Goal: Information Seeking & Learning: Learn about a topic

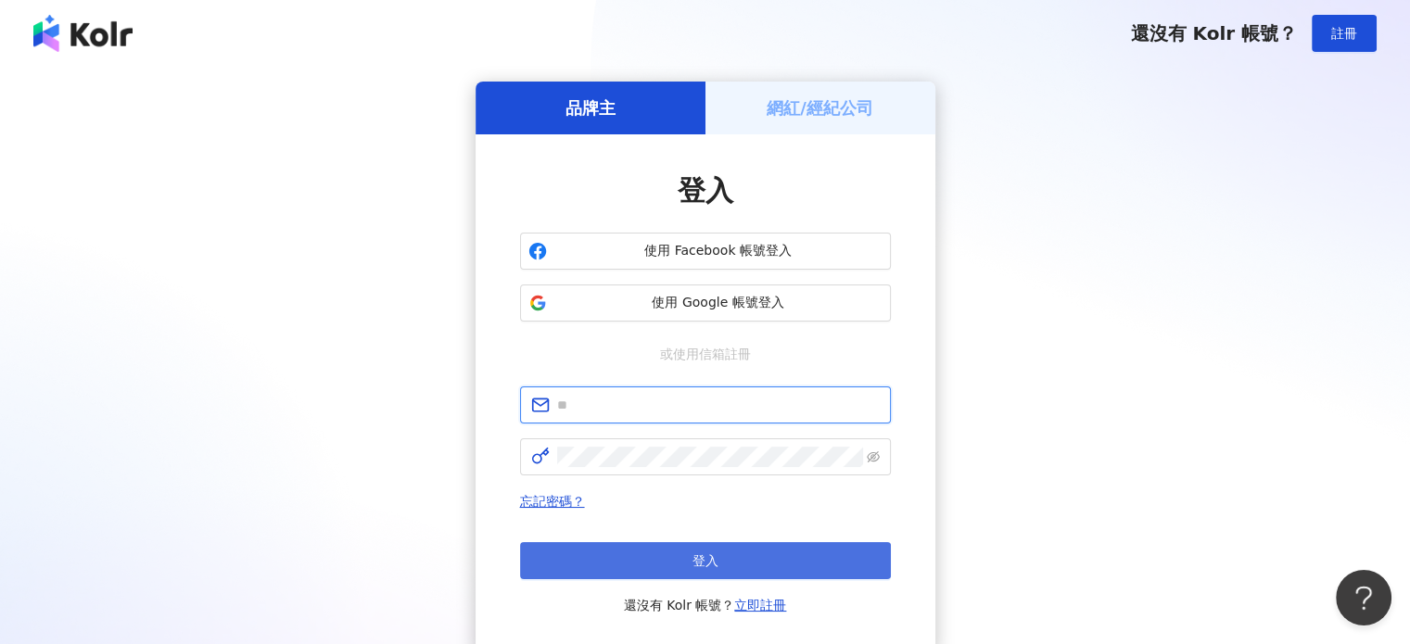
type input "**********"
click at [681, 554] on button "登入" at bounding box center [705, 560] width 371 height 37
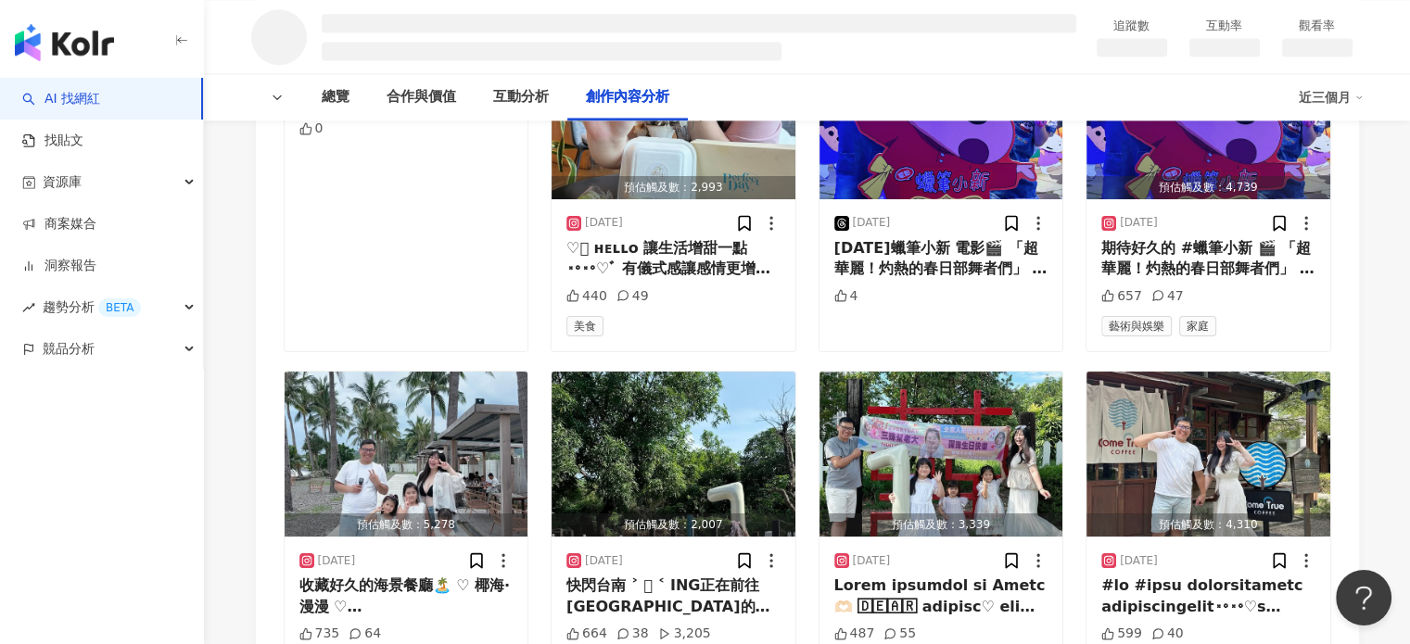
scroll to position [2270, 0]
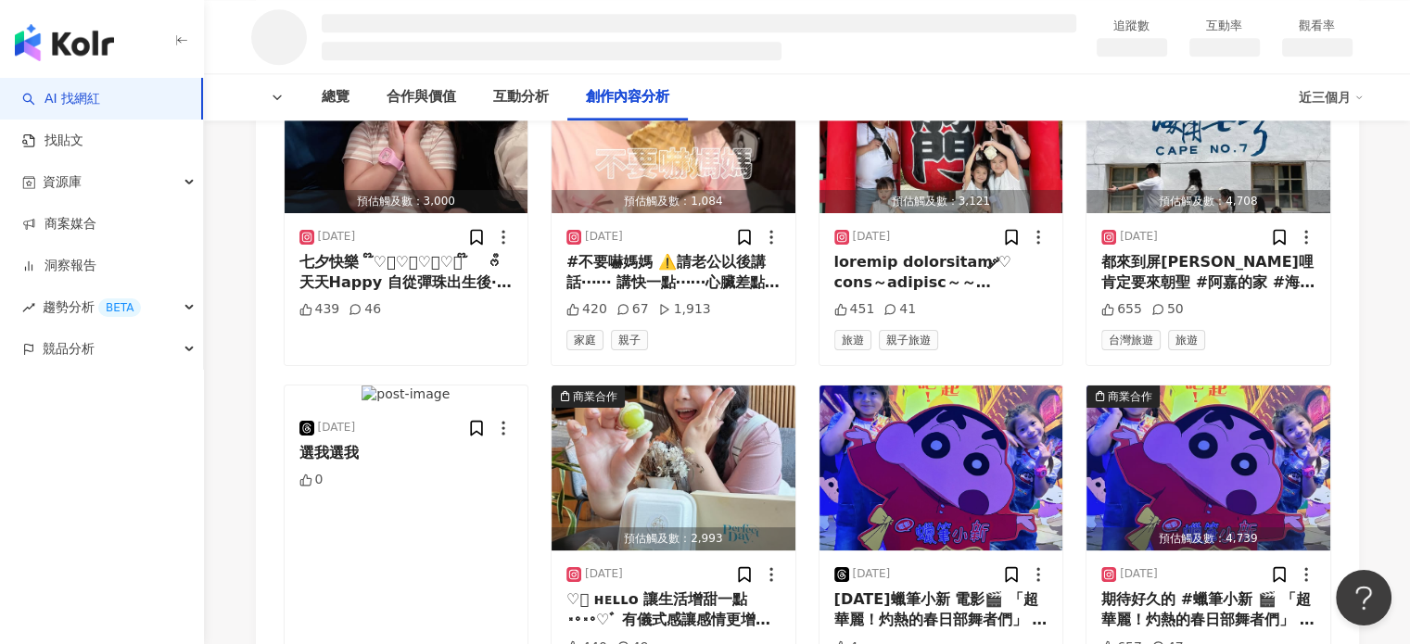
click at [470, 349] on div "[DATE] 七夕快樂　໊♡ͥ♡ͦ♡ͮ♡ͤ ໊ ᰔᩚ 天天Happy 自從彈珠出生後·七夕這節日不再屬於情人節 而是我女兒的農曆生日♡ 謝謝妳喜歡我跟爸爸給妳…" at bounding box center [407, 289] width 244 height 152
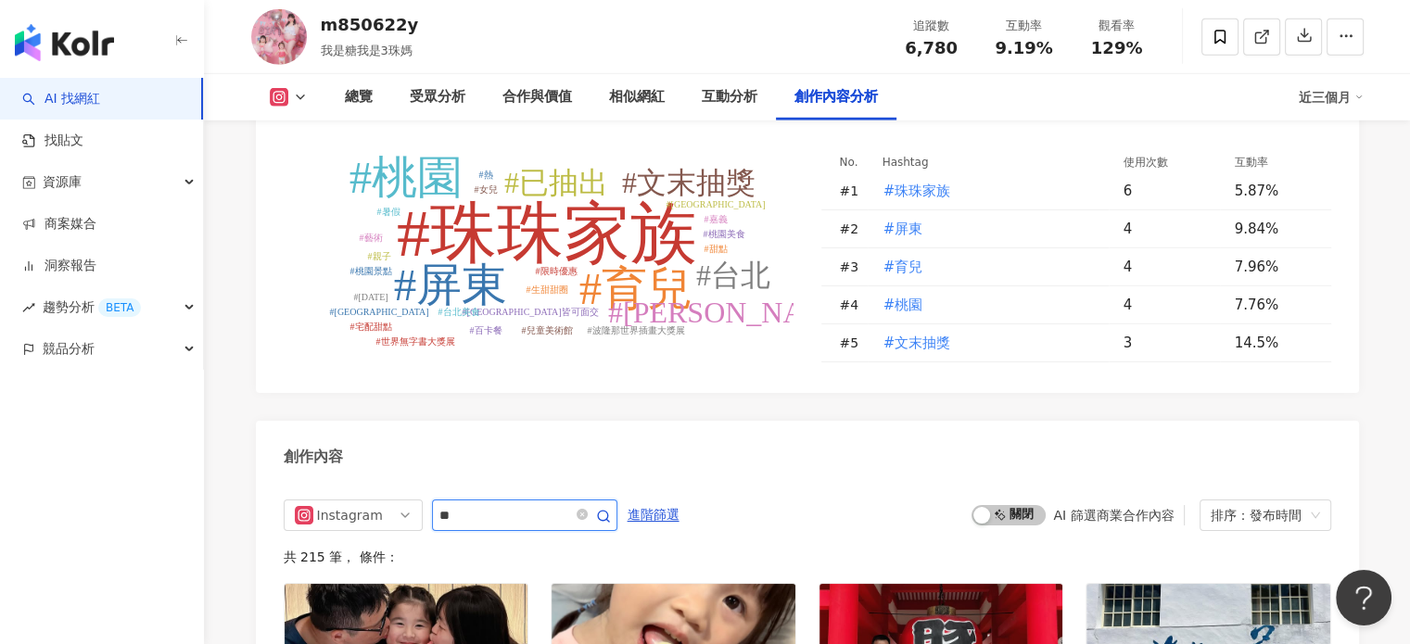
scroll to position [5528, 0]
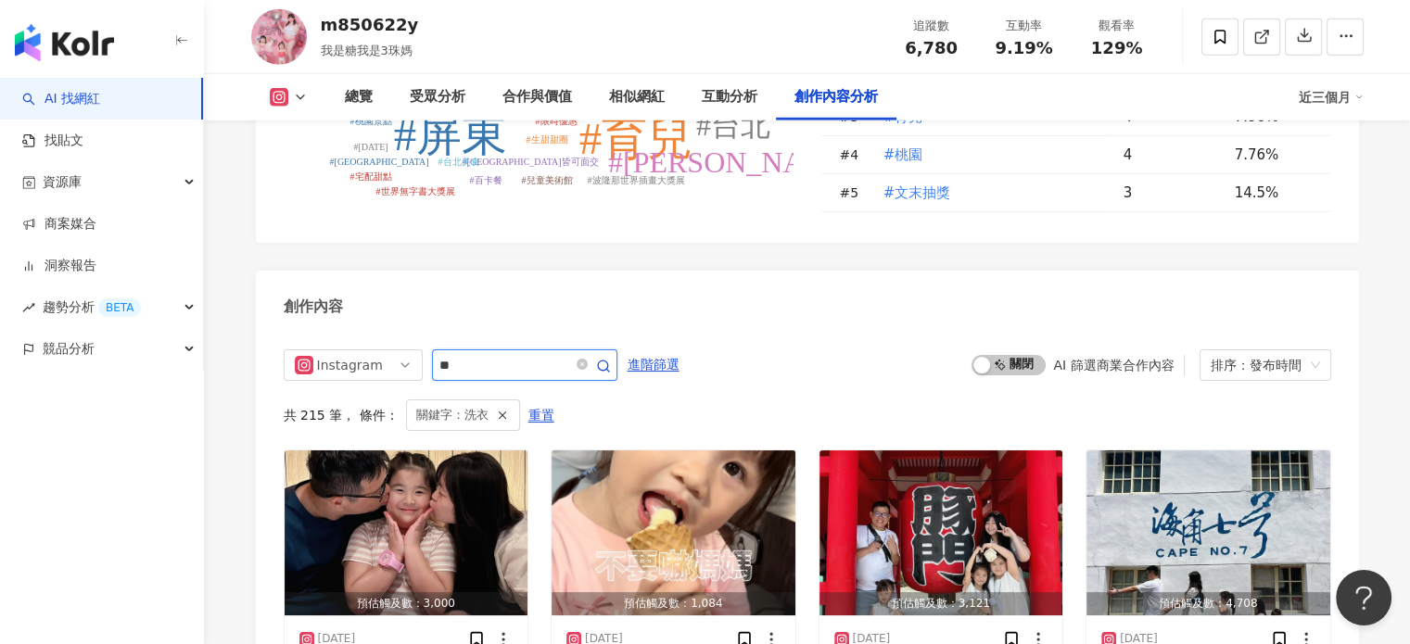
scroll to position [5692, 0]
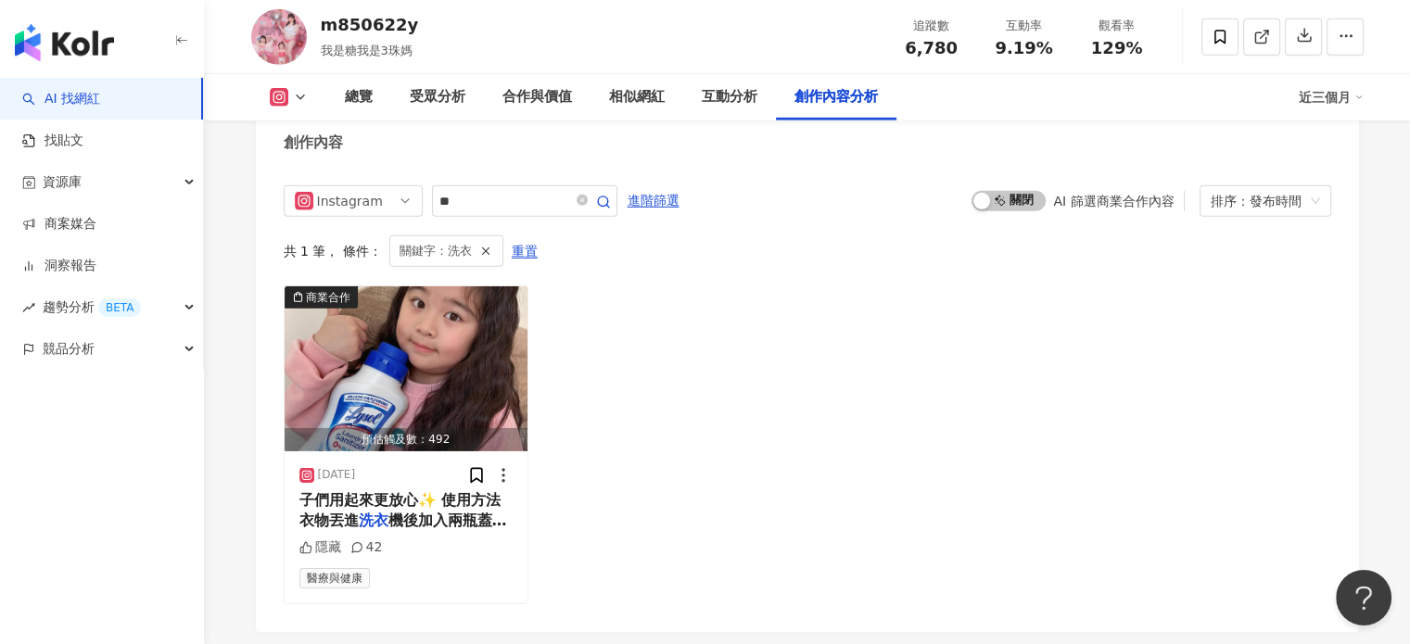
click at [532, 164] on div "創作內容" at bounding box center [807, 137] width 1103 height 60
click at [500, 212] on input "**" at bounding box center [504, 201] width 130 height 22
type input "*"
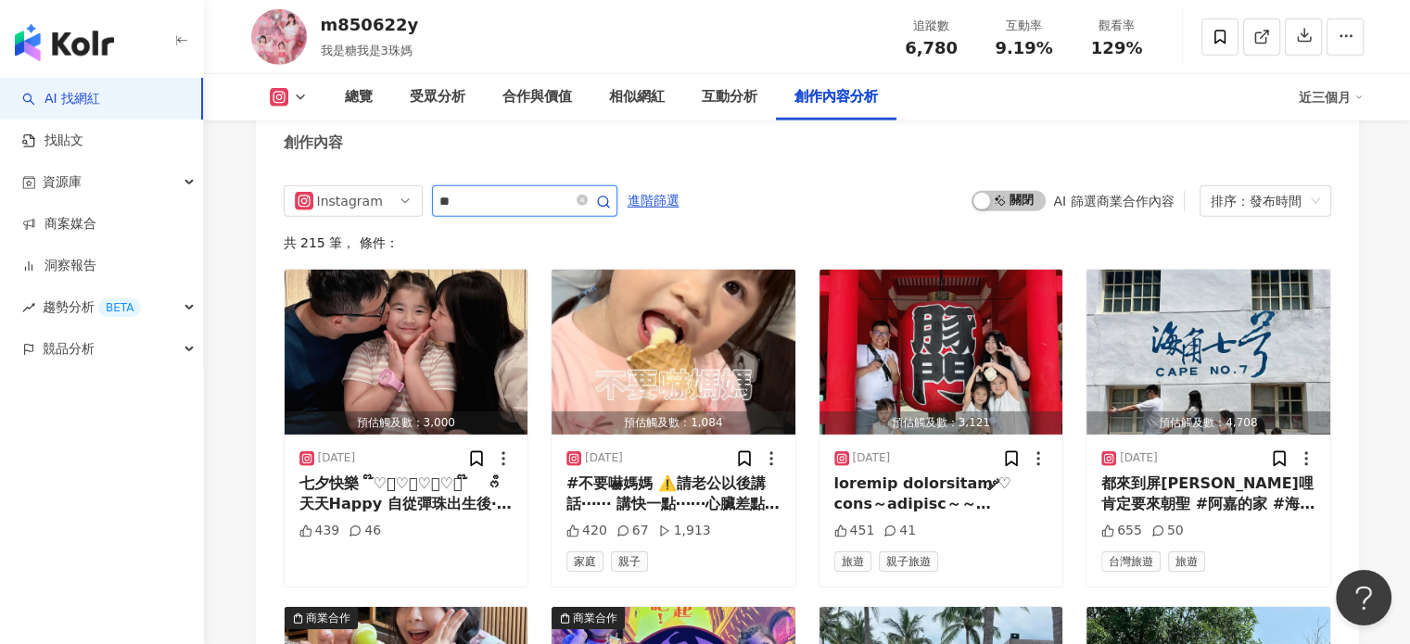
type input "**"
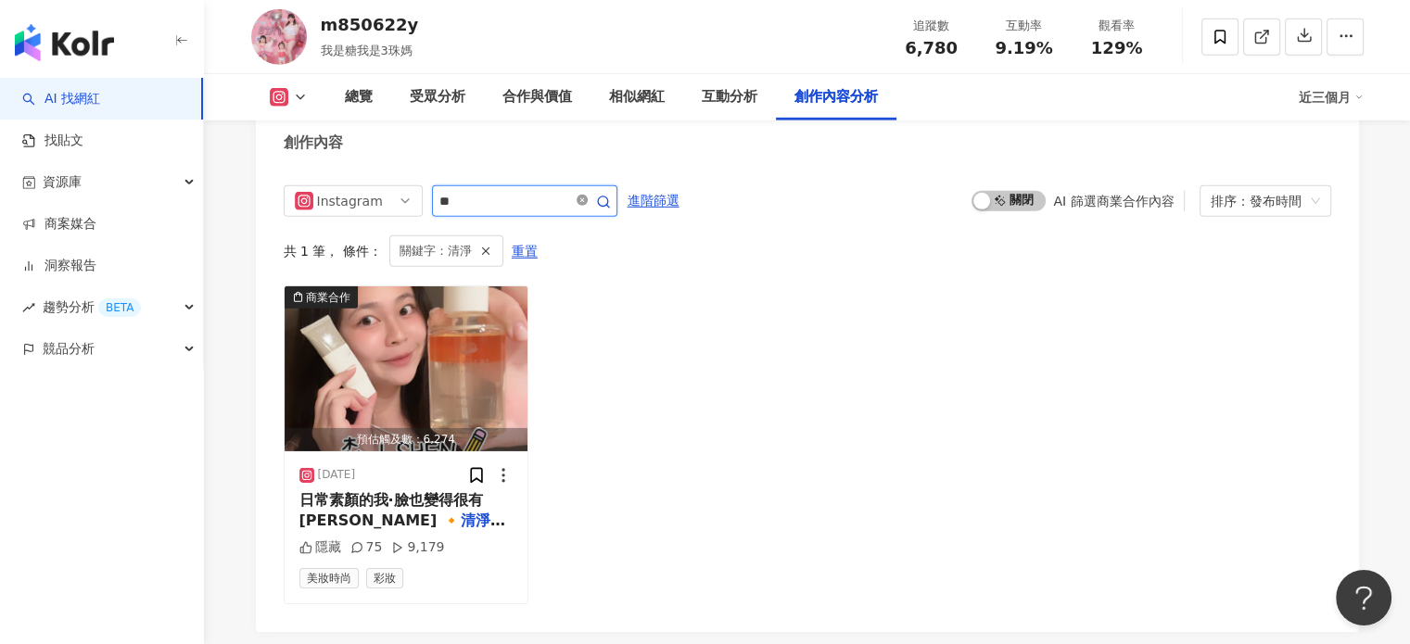
click at [588, 206] on icon "close-circle" at bounding box center [581, 200] width 11 height 11
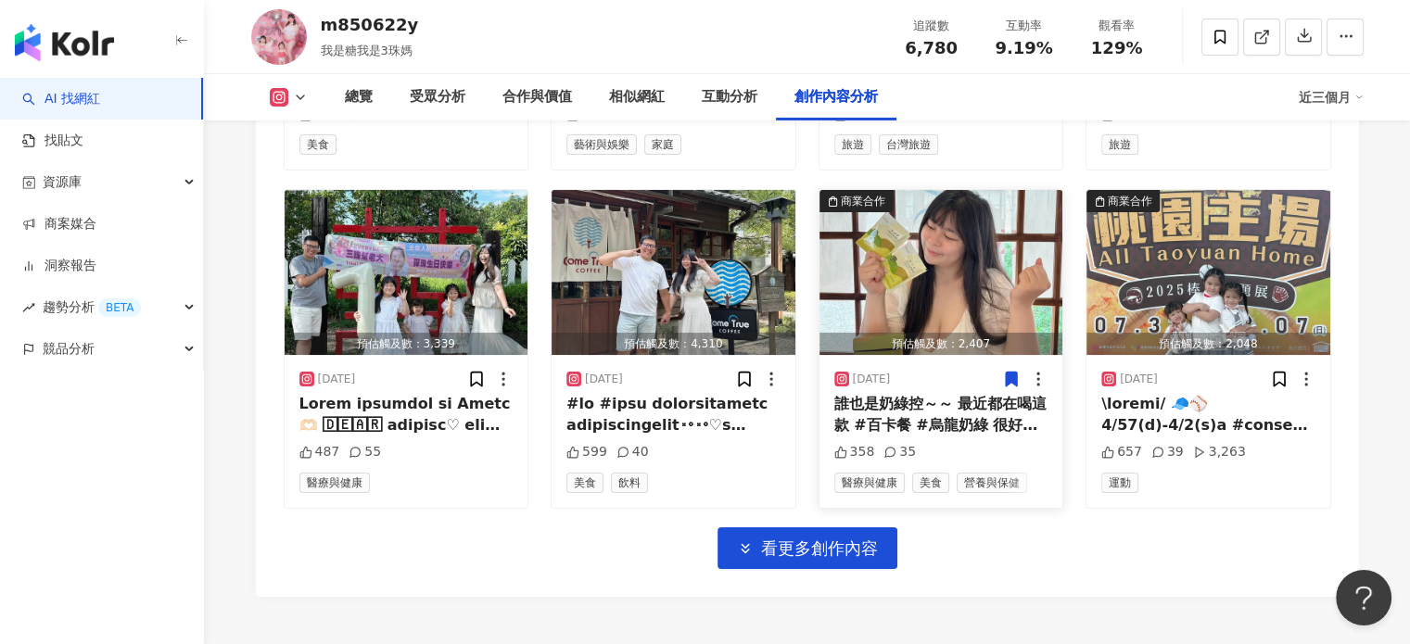
scroll to position [6525, 0]
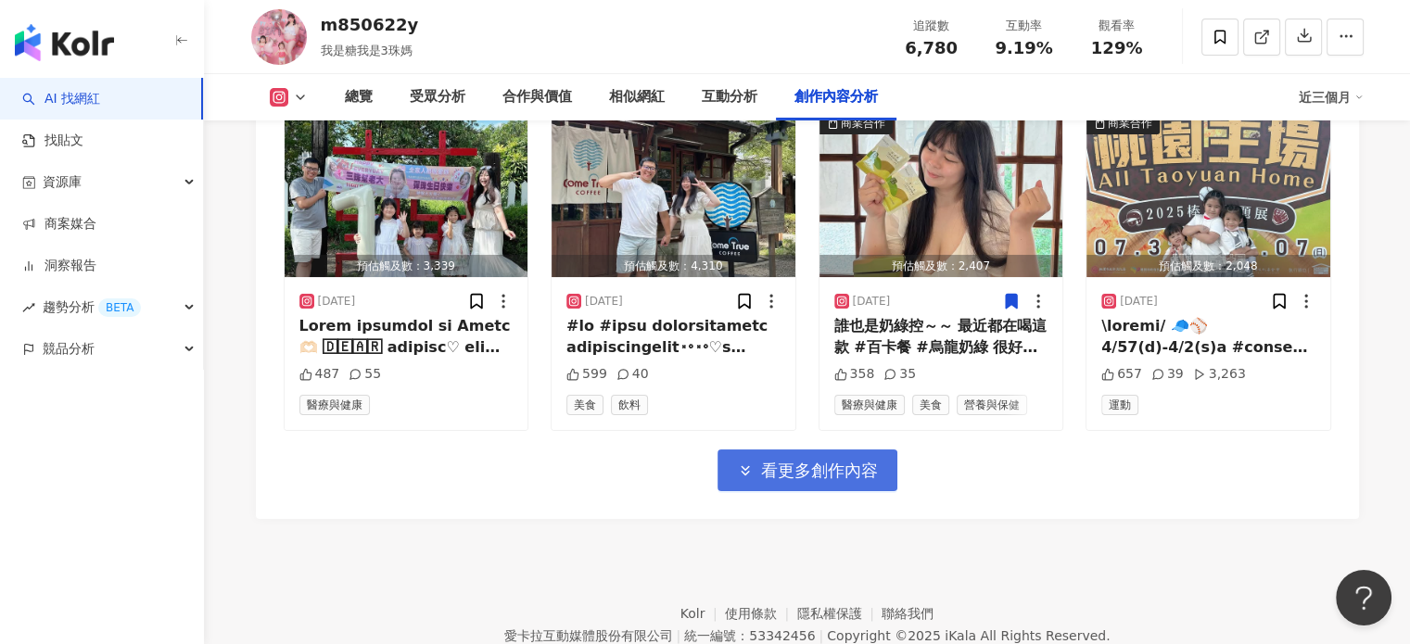
click at [840, 481] on span "看更多創作內容" at bounding box center [819, 471] width 117 height 20
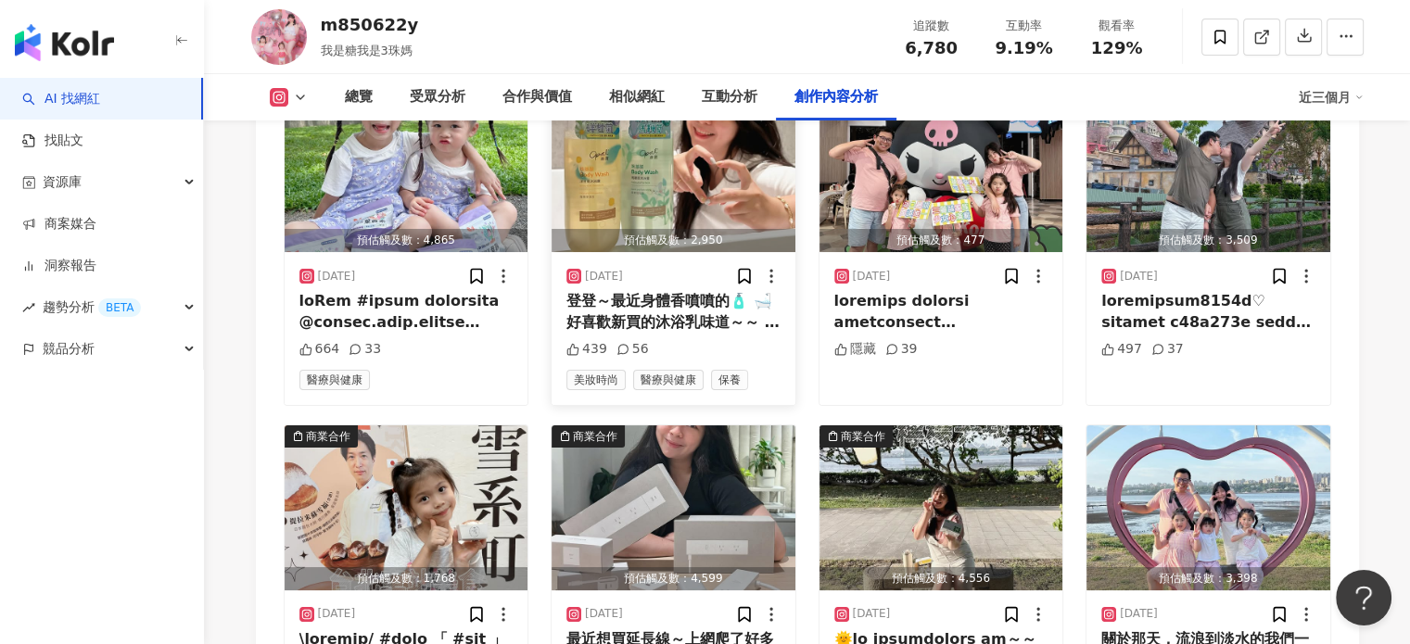
scroll to position [7266, 0]
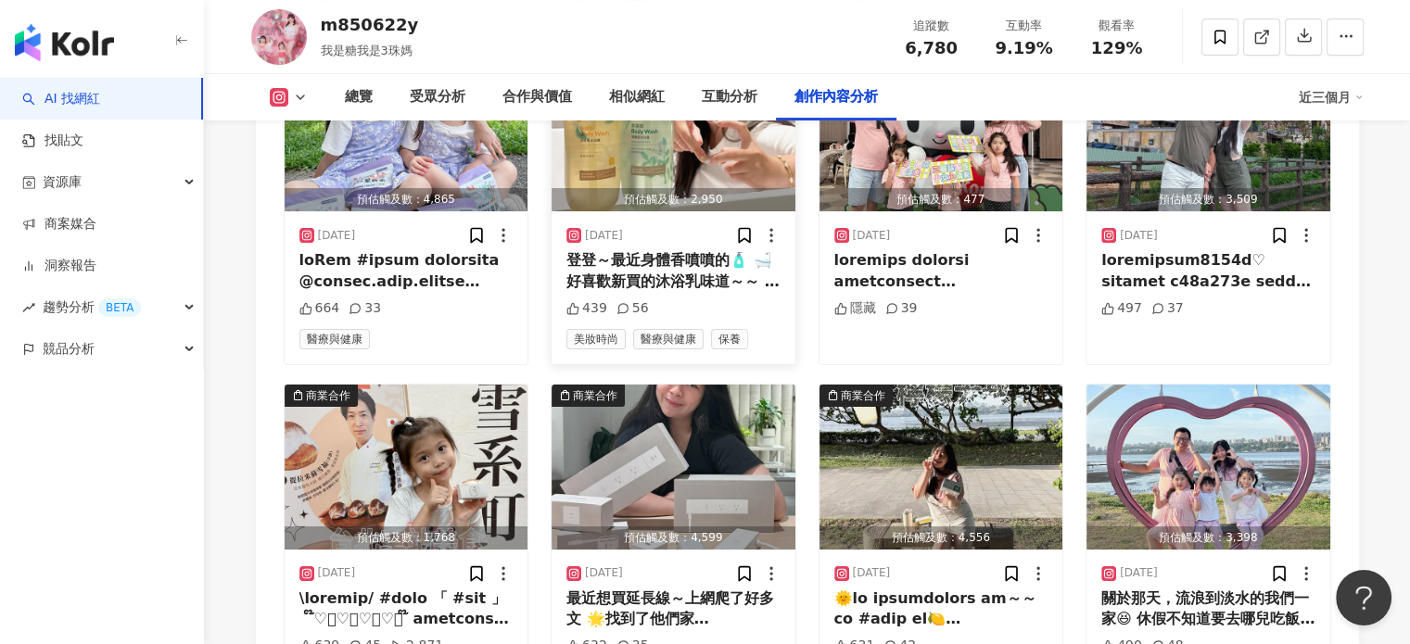
click at [639, 199] on div "預估觸及數：2,950" at bounding box center [673, 199] width 244 height 23
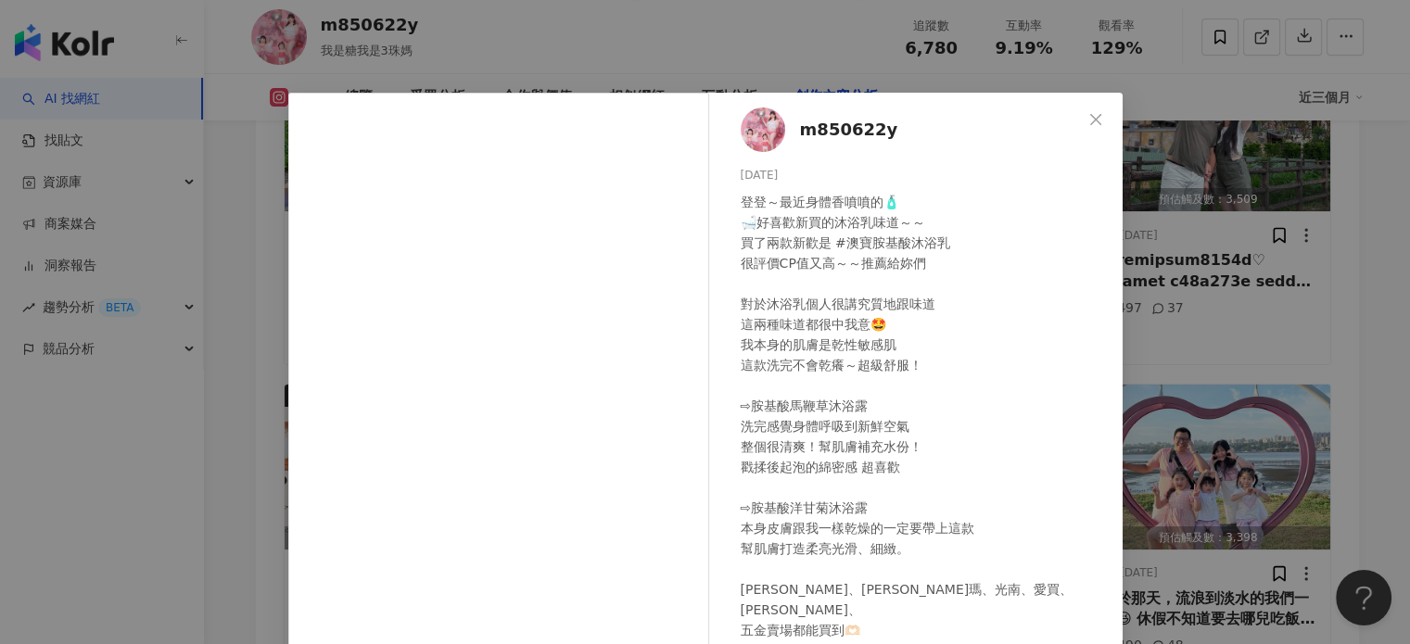
click at [1237, 283] on div "m850622y [DATE] 登登～最近身體香噴噴的🧴 🛁好喜歡新買的沐浴乳味道～～ 買了兩款新歡是 #澳寶胺基酸沐浴乳 很評價CP值又高～～推薦給妳們 對…" at bounding box center [705, 322] width 1410 height 644
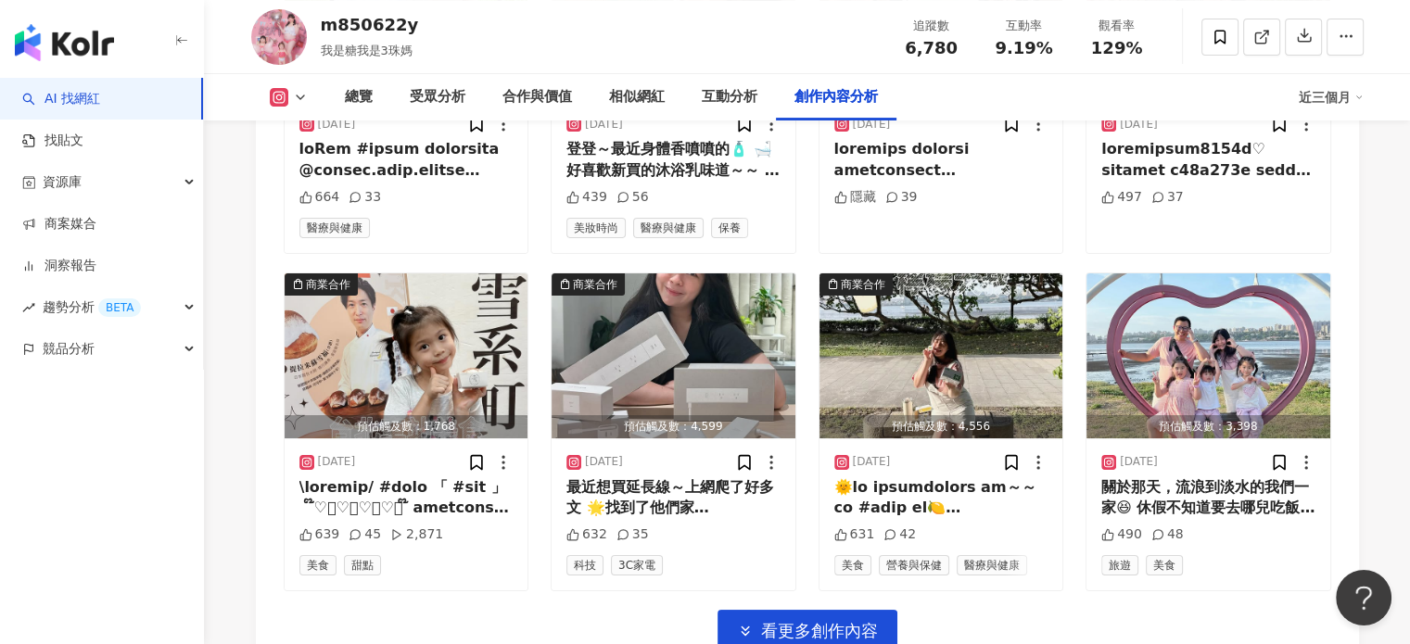
scroll to position [7544, 0]
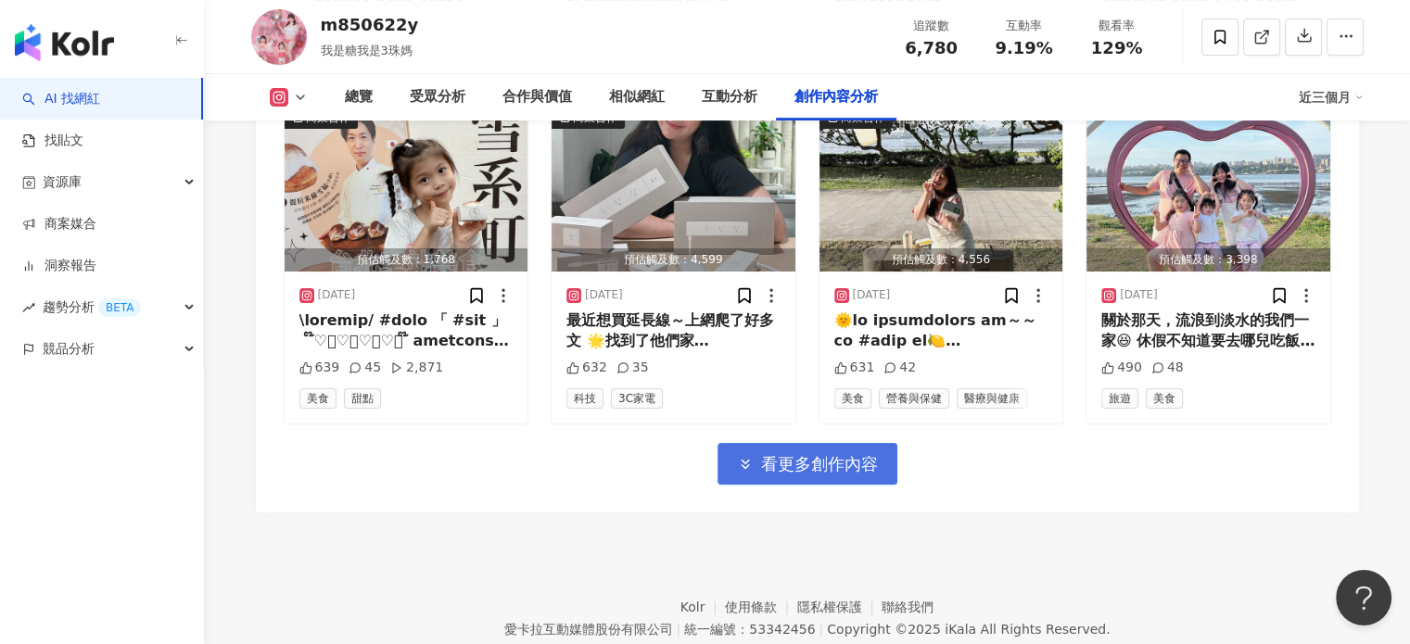
click at [841, 475] on span "看更多創作內容" at bounding box center [819, 464] width 117 height 20
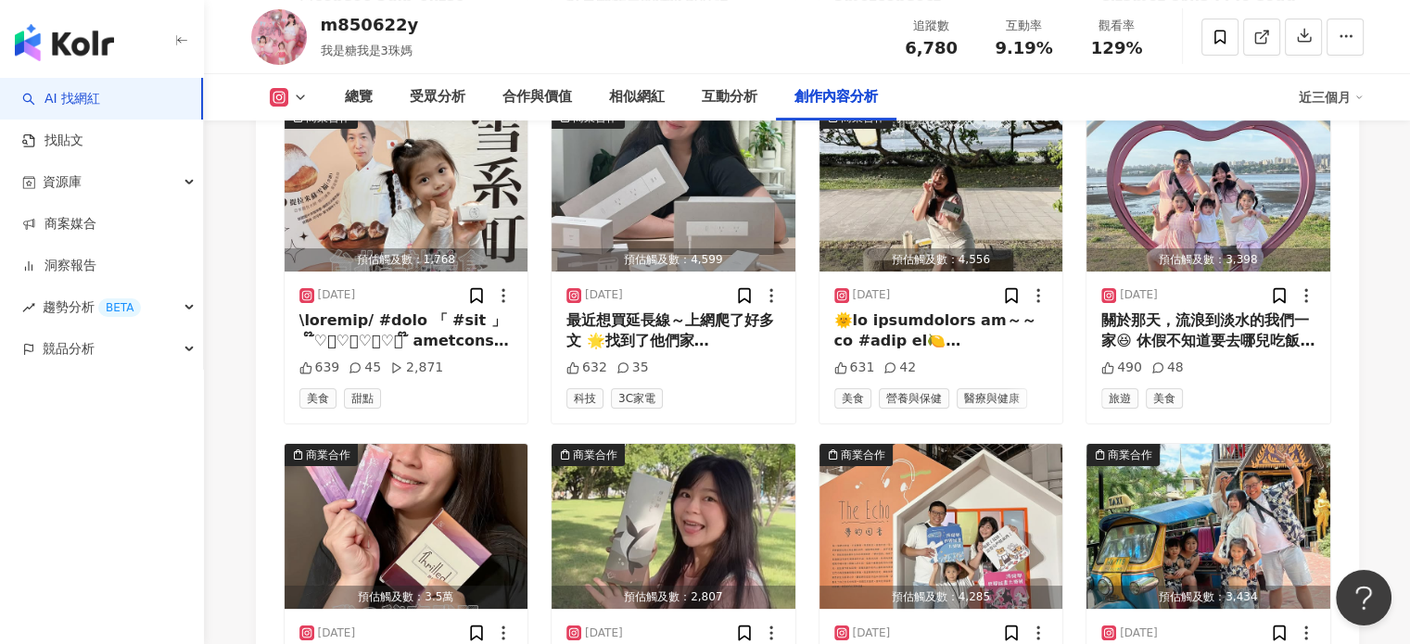
click at [614, 42] on div "m850622y 我是糖我是3珠媽 追蹤數 6,780 互動率 9.19% 觀看率 129%" at bounding box center [807, 36] width 1186 height 73
